Goal: Information Seeking & Learning: Learn about a topic

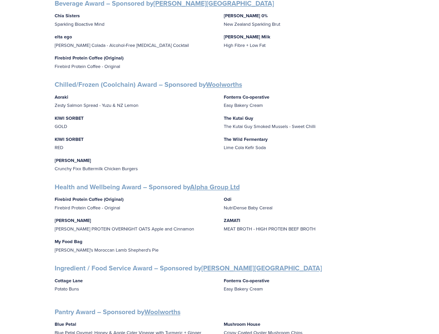
scroll to position [232, 0]
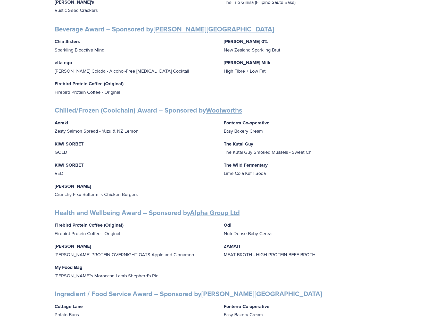
drag, startPoint x: 418, startPoint y: 141, endPoint x: 382, endPoint y: 93, distance: 59.8
click at [382, 93] on div "Finalists PRODUCT AWARDS Artisan Award – Sponsored by Cuisine Blue Petal Blue P…" at bounding box center [220, 243] width 330 height 778
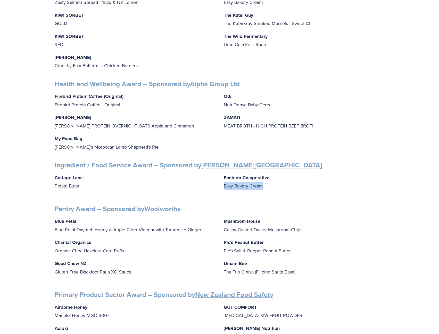
drag, startPoint x: 278, startPoint y: 181, endPoint x: 252, endPoint y: 182, distance: 26.0
click at [223, 183] on div "Cottage Lane Potato Buns Fonterra Co-operative Easy Bakery Cream" at bounding box center [220, 184] width 330 height 21
drag, startPoint x: 371, startPoint y: 181, endPoint x: 367, endPoint y: 181, distance: 3.9
click at [370, 181] on p "Fonterra Co-operative Easy Bakery Cream" at bounding box center [304, 182] width 161 height 16
click at [246, 178] on p "Fonterra Co-operative Easy Bakery Cream" at bounding box center [304, 182] width 161 height 16
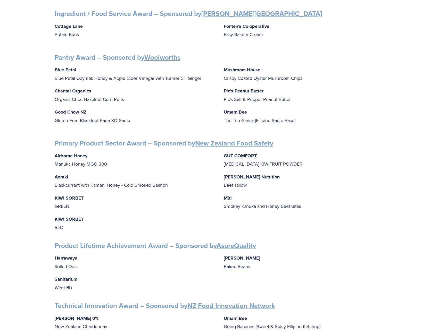
scroll to position [515, 0]
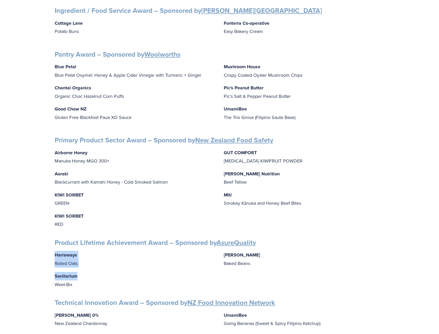
drag, startPoint x: 52, startPoint y: 249, endPoint x: 84, endPoint y: 274, distance: 41.4
click at [97, 277] on p "Sanitarium Weet-Bix" at bounding box center [135, 280] width 161 height 16
drag, startPoint x: 249, startPoint y: 258, endPoint x: 225, endPoint y: 258, distance: 24.0
click at [225, 258] on p "[PERSON_NAME] Baked Beans" at bounding box center [304, 259] width 161 height 16
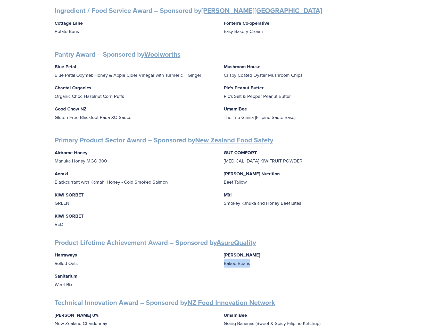
click at [331, 263] on div "Harraways Rolled Oats Sanitarium Weet-[PERSON_NAME] Baked Beans" at bounding box center [220, 270] width 330 height 38
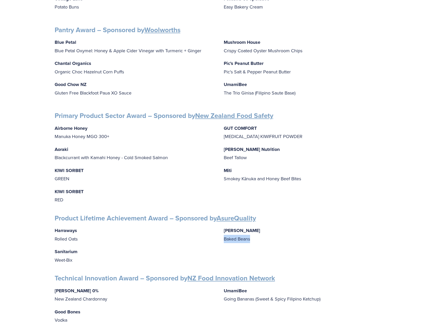
scroll to position [592, 0]
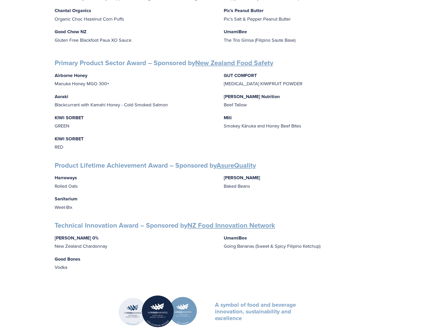
click at [322, 263] on div "[PERSON_NAME] 0% New Zealand Chardonnay Good Bones Vodka UmamiBee Going Bananas…" at bounding box center [220, 253] width 330 height 38
drag, startPoint x: 76, startPoint y: 263, endPoint x: 49, endPoint y: 255, distance: 28.7
click at [195, 266] on p "Good Bones Vodka" at bounding box center [135, 263] width 161 height 16
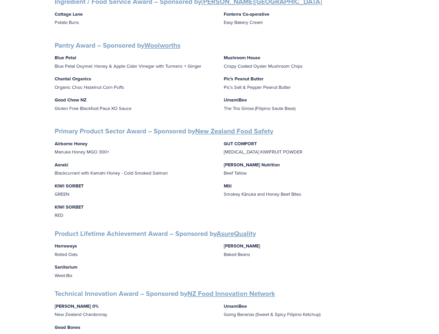
scroll to position [515, 0]
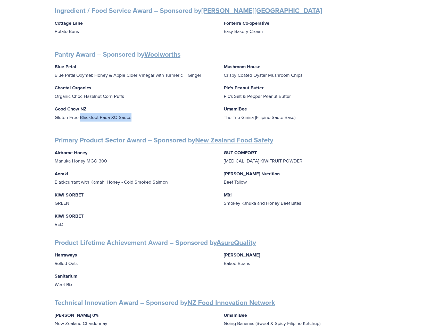
drag, startPoint x: 160, startPoint y: 117, endPoint x: 80, endPoint y: 118, distance: 79.6
click at [80, 118] on div "Blue Petal Blue Petal Oxymel: Honey & Apple Cider Vinegar with Turmeric + Ginge…" at bounding box center [220, 94] width 330 height 63
copy p "Blackfoot Paua XO Sauce"
drag, startPoint x: 309, startPoint y: 185, endPoint x: 337, endPoint y: 193, distance: 28.9
click at [311, 186] on div "Airborne Honey Manuka Honey MGO 300+ Aoraki Blackcurrant with Kamahi Honey - Co…" at bounding box center [220, 189] width 330 height 80
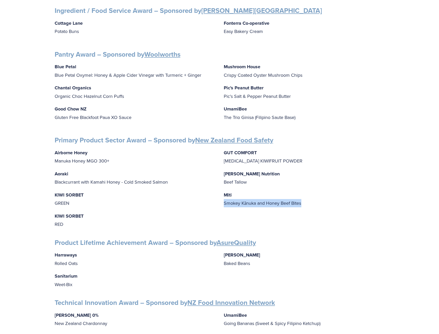
drag, startPoint x: 312, startPoint y: 201, endPoint x: 220, endPoint y: 199, distance: 92.2
click at [220, 199] on div "Airborne Honey Manuka Honey MGO 300+ Aoraki Blackcurrant with Kamahi Honey - Co…" at bounding box center [220, 189] width 330 height 80
copy p "Smokey Kānuka and Honey Beef Bites"
click at [368, 210] on div "Airborne Honey Manuka Honey MGO 300+ Aoraki Blackcurrant with Kamahi Honey - Co…" at bounding box center [220, 189] width 330 height 80
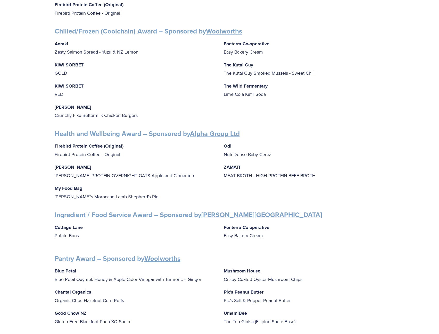
scroll to position [309, 0]
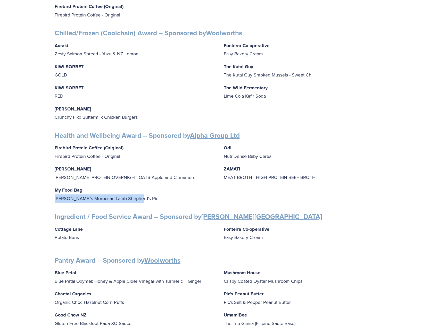
drag, startPoint x: 52, startPoint y: 195, endPoint x: 135, endPoint y: 196, distance: 83.2
click at [135, 196] on div "Finalists PRODUCT AWARDS Artisan Award – Sponsored by Cuisine Blue Petal Blue P…" at bounding box center [219, 165] width 338 height 778
click at [141, 195] on p "My Food Bag [PERSON_NAME]'s Moroccan Lamb Shepherd's Pie" at bounding box center [135, 194] width 161 height 16
drag, startPoint x: 141, startPoint y: 195, endPoint x: 54, endPoint y: 196, distance: 86.5
click at [54, 196] on div "Finalists PRODUCT AWARDS Artisan Award – Sponsored by Cuisine Blue Petal Blue P…" at bounding box center [219, 165] width 338 height 778
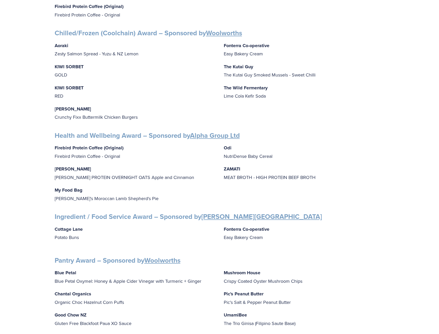
click at [313, 202] on div "Finalists PRODUCT AWARDS Artisan Award – Sponsored by Cuisine Blue Petal Blue P…" at bounding box center [220, 165] width 330 height 778
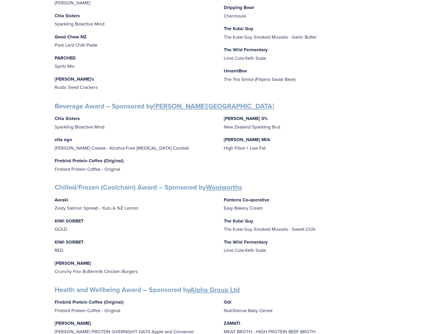
scroll to position [155, 0]
click at [326, 196] on p "Fonterra Co-operative Easy Bakery Cream" at bounding box center [304, 204] width 161 height 16
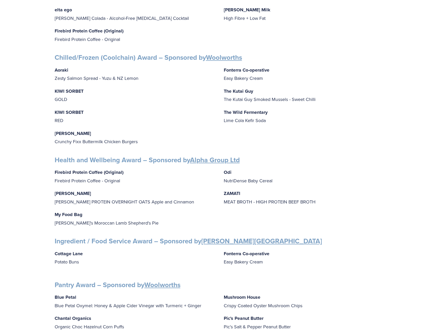
scroll to position [309, 0]
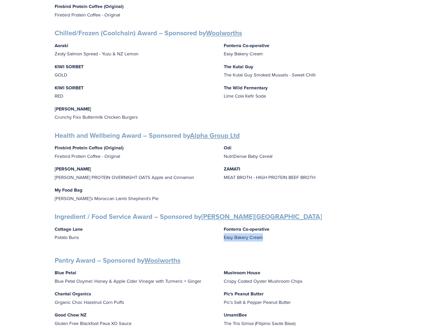
drag, startPoint x: 276, startPoint y: 236, endPoint x: 219, endPoint y: 233, distance: 56.3
click at [219, 233] on div "Cottage Lane Potato Buns Fonterra Co-operative Easy Bakery Cream" at bounding box center [220, 235] width 330 height 21
click at [334, 237] on p "Fonterra Co-operative Easy Bakery Cream" at bounding box center [304, 233] width 161 height 16
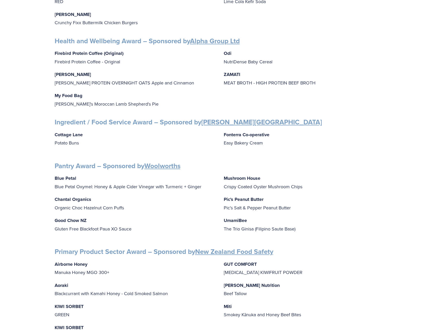
scroll to position [412, 0]
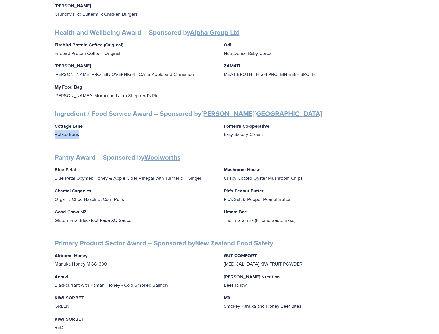
drag, startPoint x: 92, startPoint y: 134, endPoint x: 55, endPoint y: 133, distance: 36.6
click at [55, 133] on p "Cottage Lane Potato Buns" at bounding box center [135, 130] width 161 height 16
click at [320, 169] on p "Mushroom House Crispy Coated Oyster Mushroom Chips" at bounding box center [304, 174] width 161 height 16
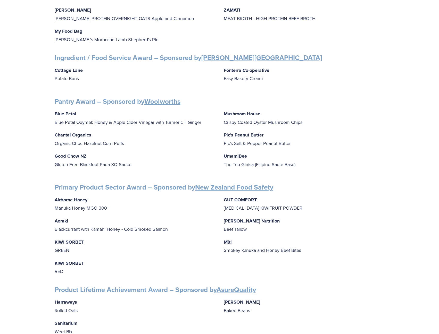
scroll to position [464, 0]
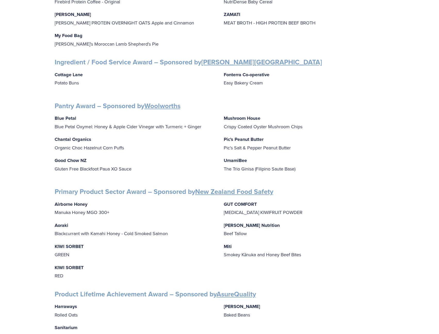
drag, startPoint x: 336, startPoint y: 99, endPoint x: 332, endPoint y: 97, distance: 4.2
click at [332, 97] on div "Finalists PRODUCT AWARDS Artisan Award – Sponsored by Cuisine Blue Petal Blue P…" at bounding box center [220, 11] width 330 height 778
drag, startPoint x: 148, startPoint y: 161, endPoint x: 48, endPoint y: 161, distance: 99.7
click at [47, 161] on div "Finalists PRODUCT AWARDS Artisan Award – Sponsored by Cuisine Blue Petal Blue P…" at bounding box center [219, 10] width 439 height 811
click at [334, 192] on h3 "Primary Product Sector Award – Sponsored by New Zealand Food Safety" at bounding box center [220, 191] width 330 height 8
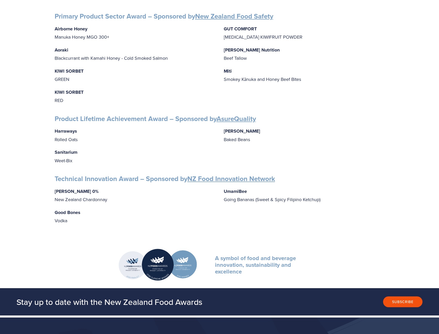
scroll to position [670, 0]
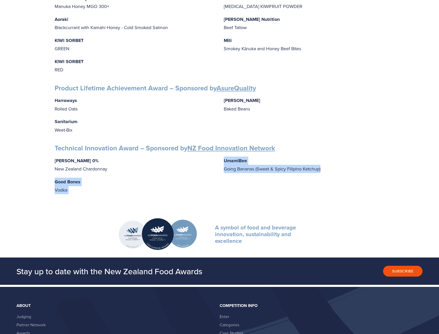
drag, startPoint x: 335, startPoint y: 162, endPoint x: 219, endPoint y: 165, distance: 115.9
click at [219, 165] on div "[PERSON_NAME] 0% New Zealand Chardonnay Good Bones Vodka UmamiBee Going Bananas…" at bounding box center [220, 176] width 330 height 38
click at [335, 165] on p "UmamiBee Going Bananas (Sweet & Spicy Filipino Ketchup)" at bounding box center [304, 165] width 161 height 16
drag, startPoint x: 328, startPoint y: 167, endPoint x: 224, endPoint y: 166, distance: 103.5
click at [224, 166] on p "UmamiBee Going Bananas (Sweet & Spicy Filipino Ketchup)" at bounding box center [304, 165] width 161 height 16
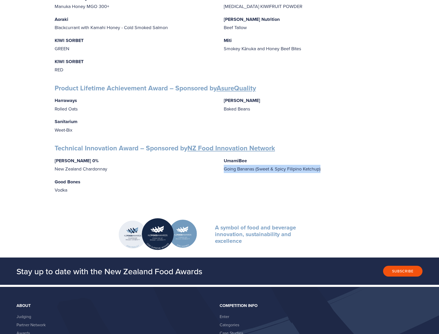
copy p "Going Bananas (Sweet & Spicy Filipino Ketchup)"
click at [353, 184] on div "[PERSON_NAME] 0% New Zealand Chardonnay Good Bones Vodka UmamiBee Going Bananas…" at bounding box center [220, 176] width 330 height 38
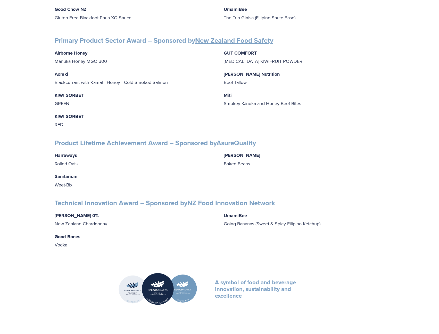
scroll to position [541, 0]
